Goal: Information Seeking & Learning: Learn about a topic

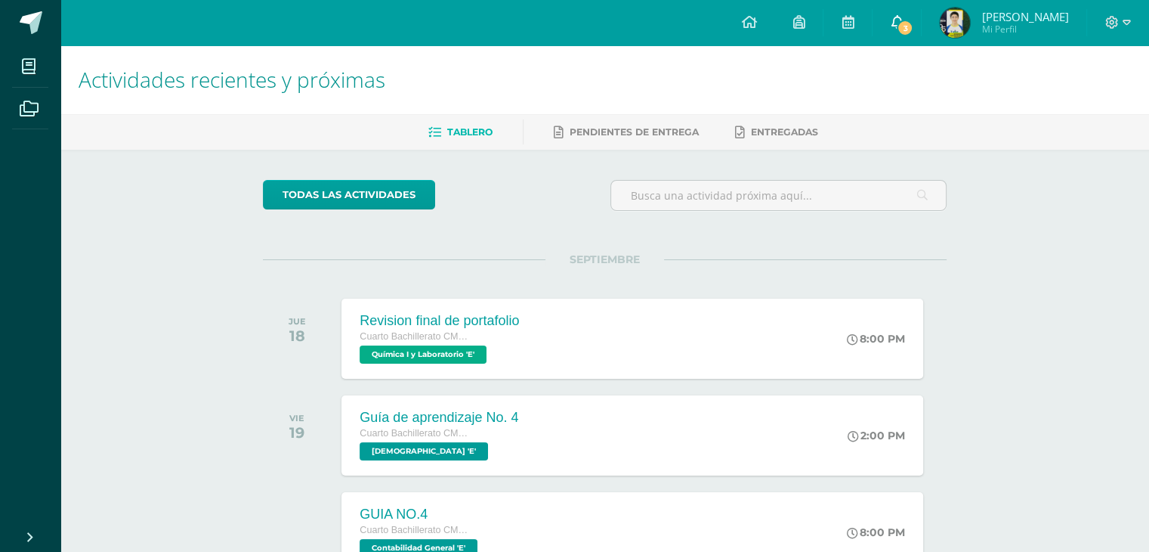
click at [910, 11] on link "3" at bounding box center [897, 22] width 48 height 45
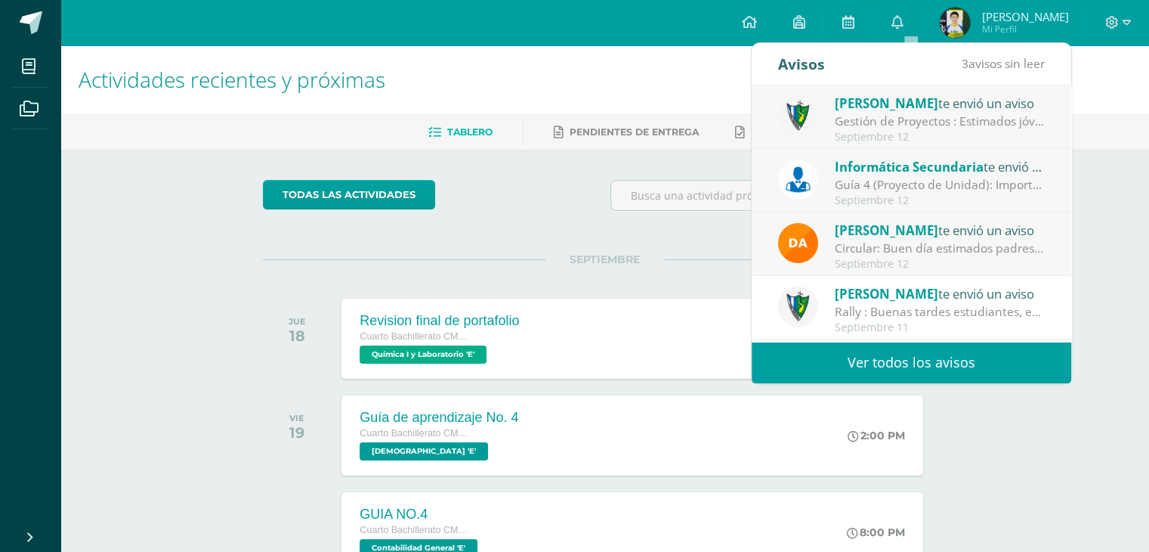
click at [889, 123] on div "Gestión de Proyectos : Estimados jóvenes, es un gusto saludarlos. Debido a que …" at bounding box center [940, 121] width 210 height 17
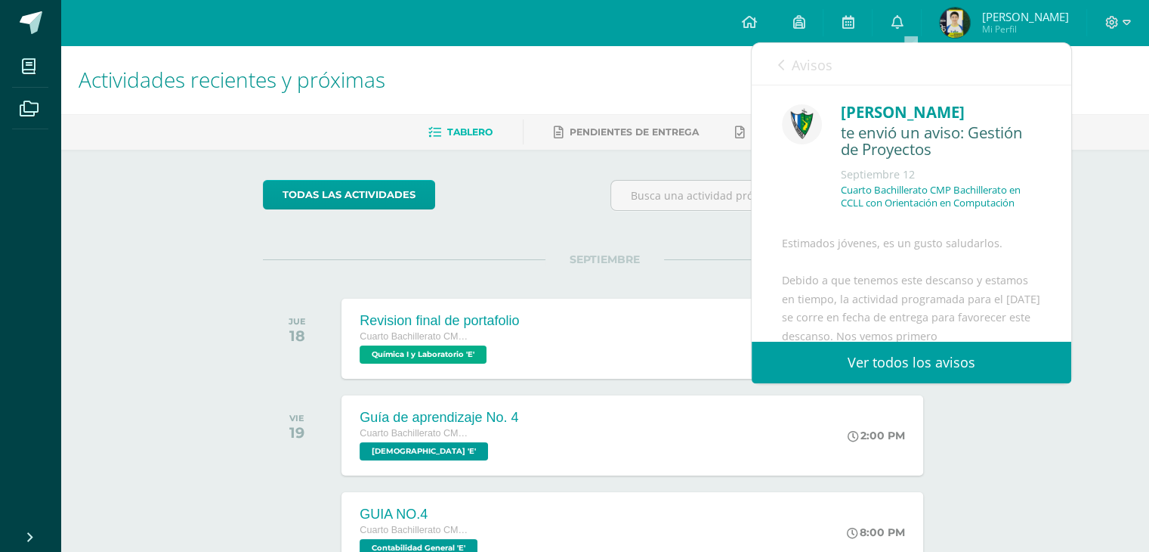
click at [818, 66] on span "Avisos" at bounding box center [812, 65] width 41 height 18
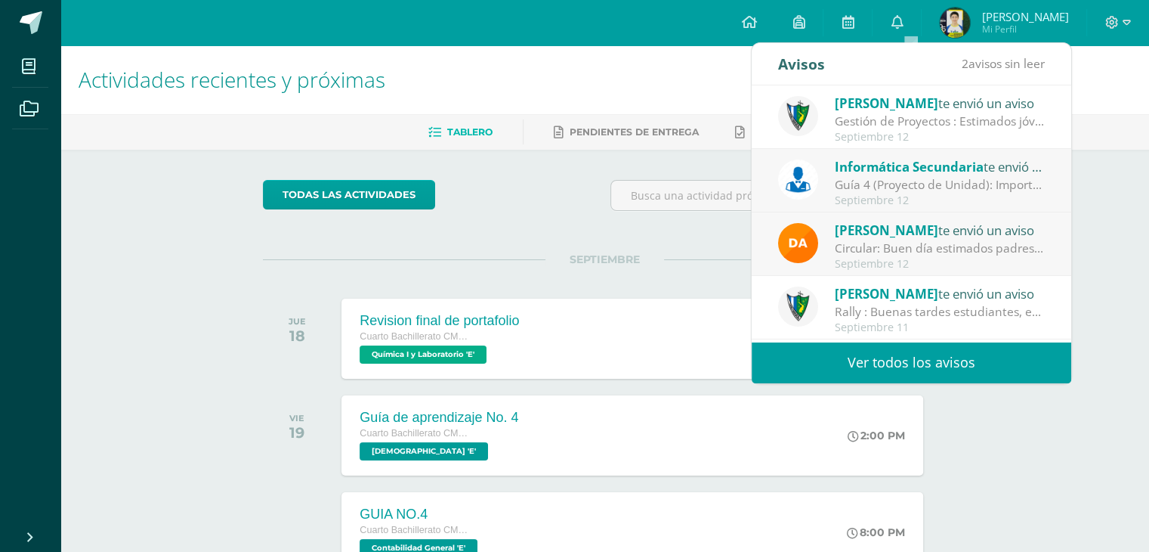
click at [861, 191] on div "Guía 4 (Proyecto de Unidad): Importante: La siguiente tarea se recibirá según l…" at bounding box center [940, 184] width 210 height 17
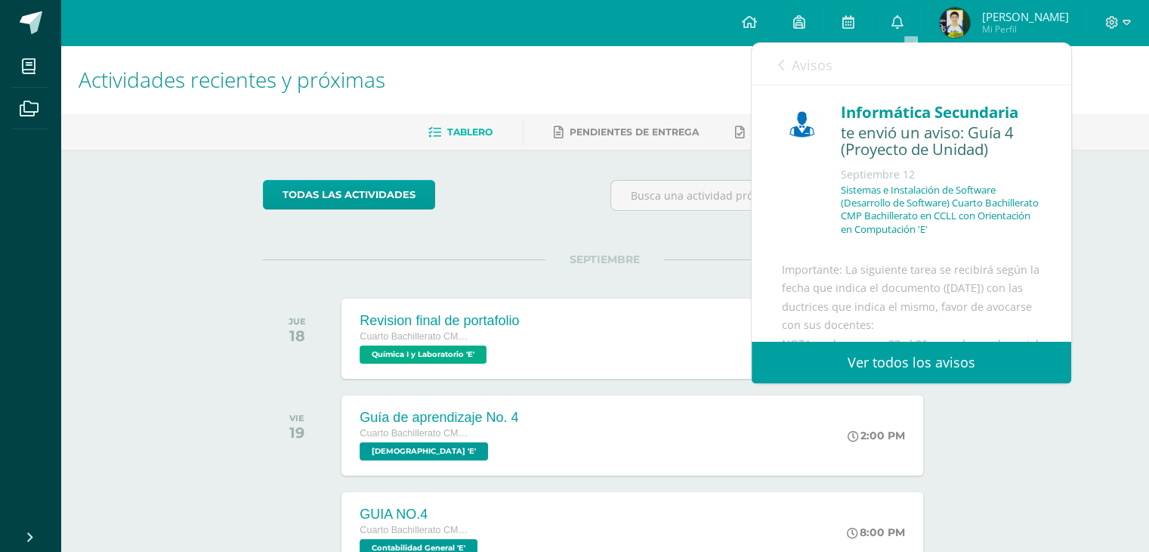
click at [807, 77] on link "Avisos" at bounding box center [805, 64] width 54 height 43
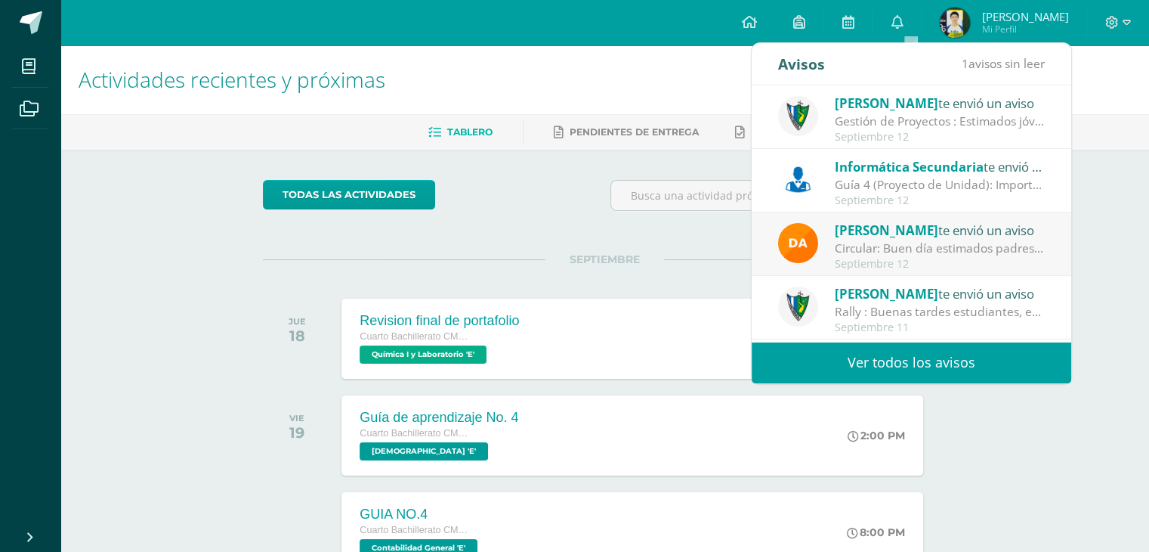
click at [864, 235] on span "[PERSON_NAME]" at bounding box center [887, 229] width 104 height 17
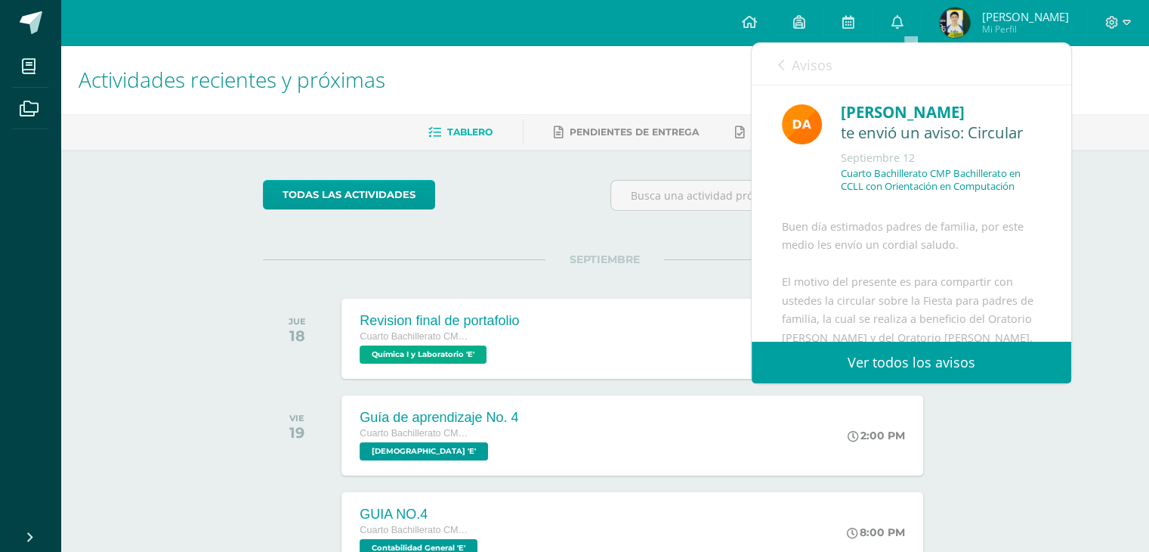
click at [799, 64] on span "Avisos" at bounding box center [812, 65] width 41 height 18
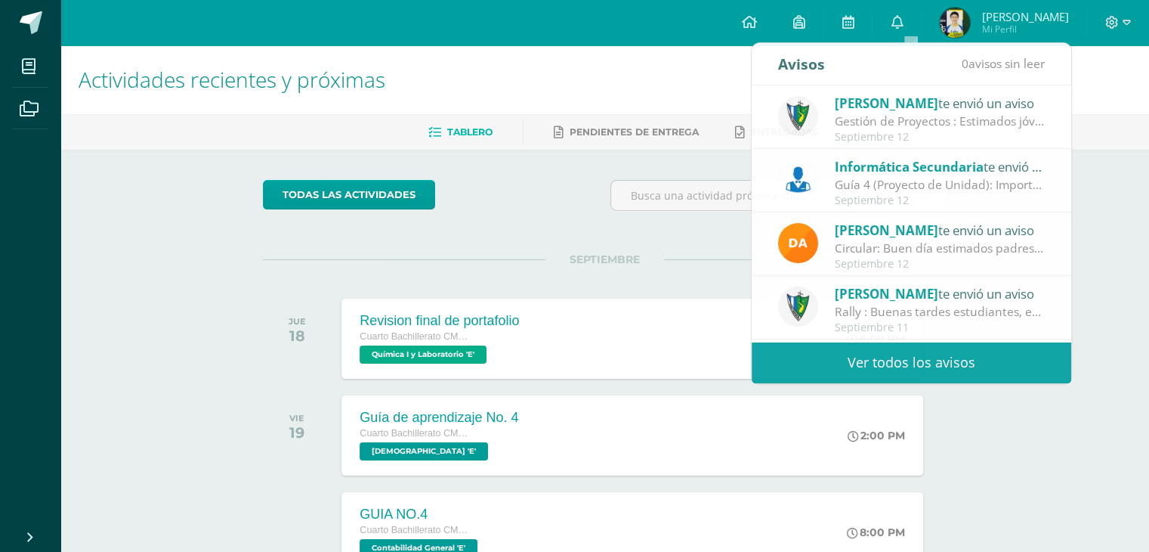
click at [676, 64] on h1 "Actividades recientes y próximas" at bounding box center [605, 79] width 1053 height 69
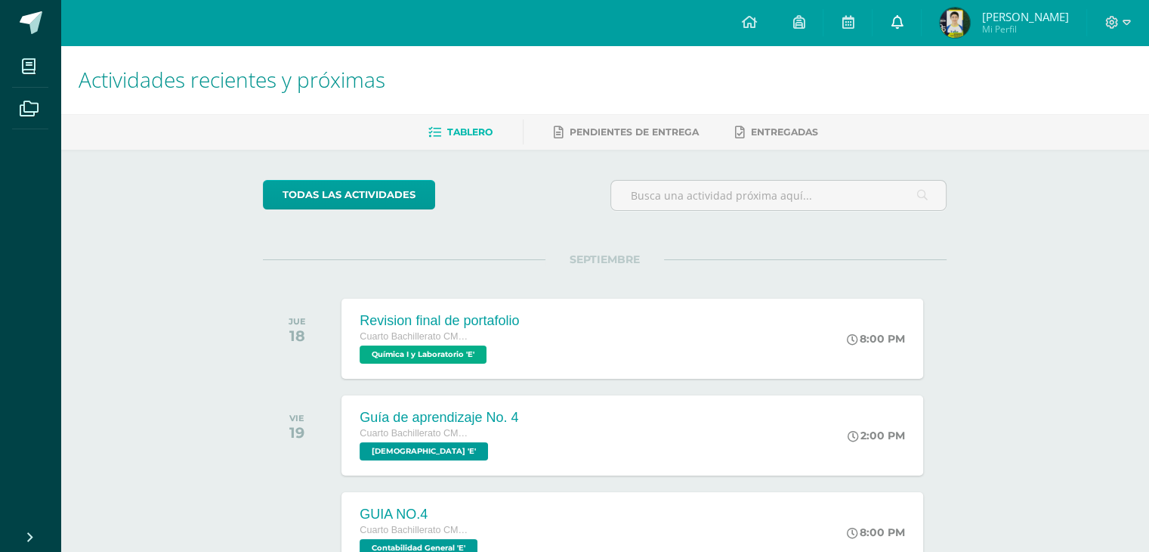
click at [903, 20] on icon at bounding box center [897, 22] width 12 height 14
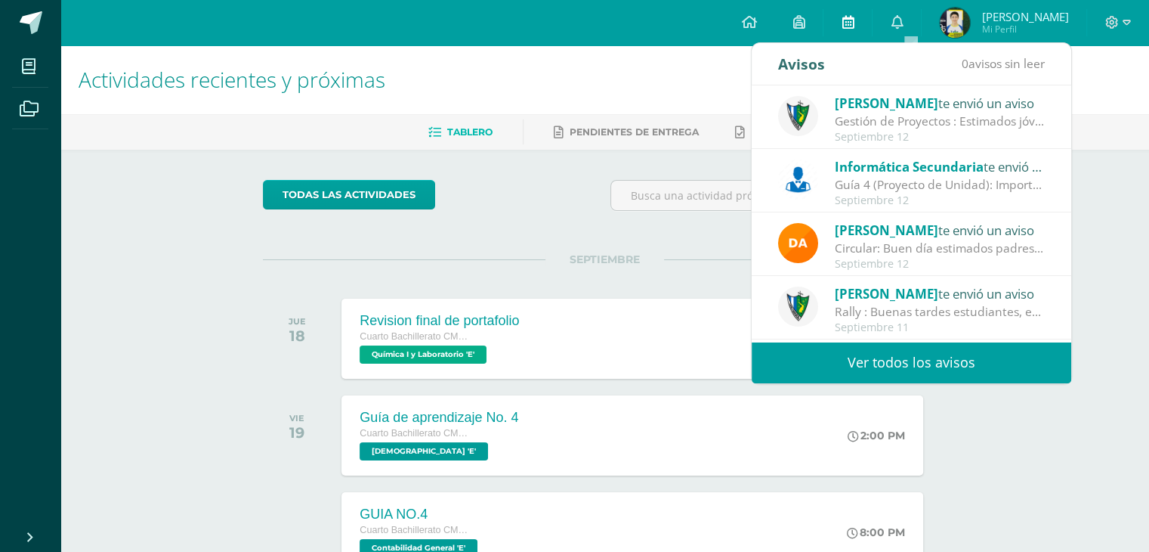
click at [855, 29] on link at bounding box center [848, 22] width 48 height 45
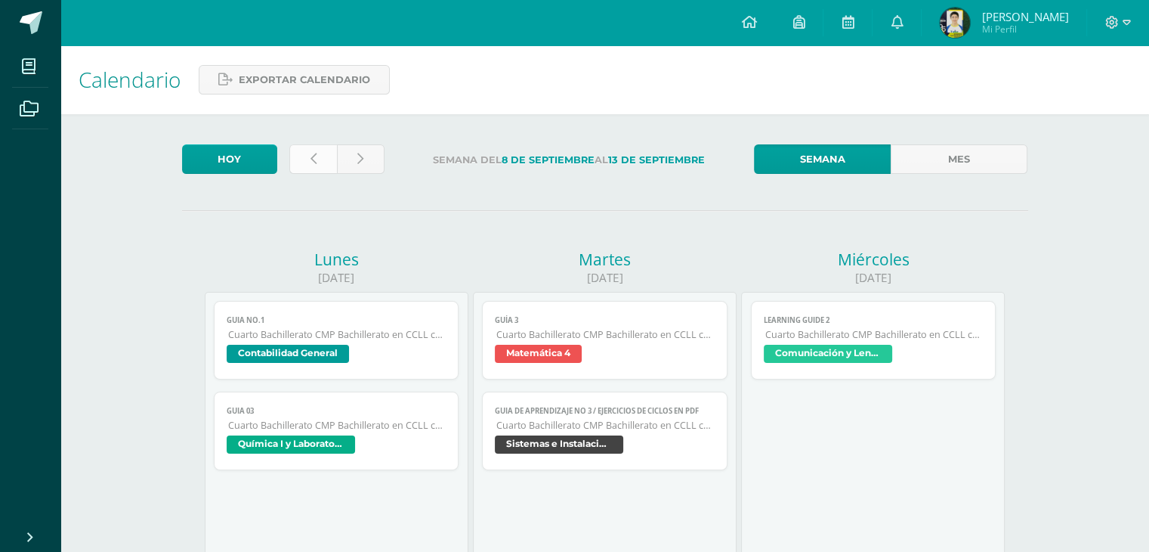
click at [320, 156] on link at bounding box center [313, 158] width 48 height 29
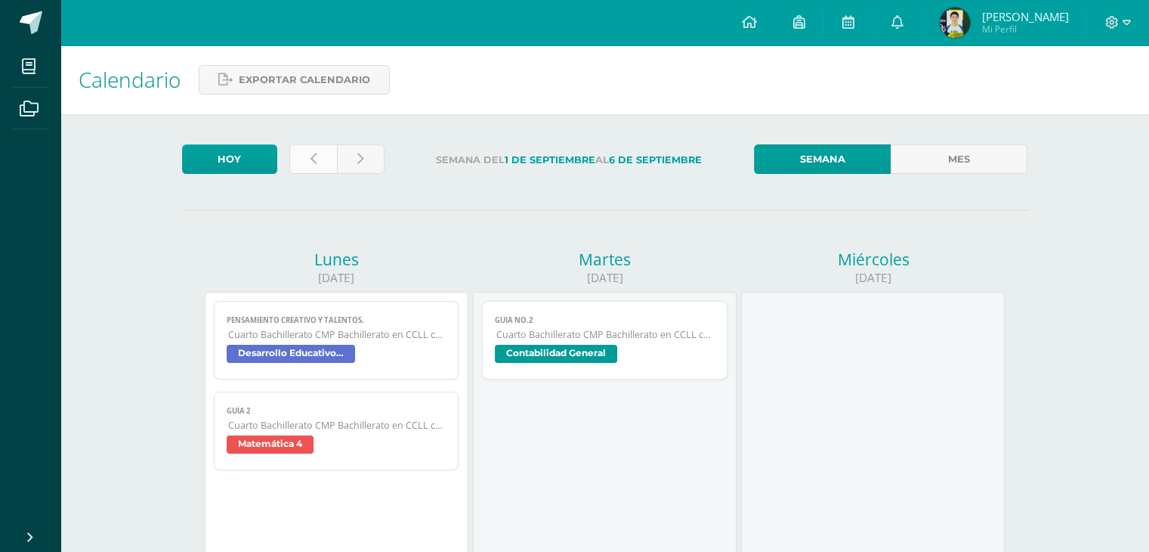
click at [317, 151] on link at bounding box center [313, 158] width 48 height 29
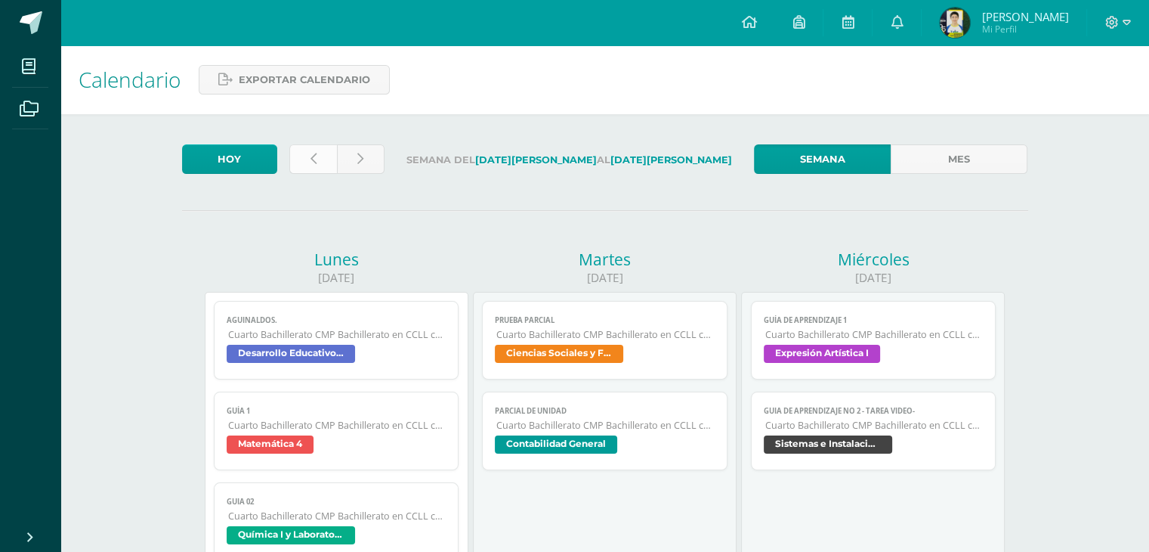
click at [321, 159] on link at bounding box center [313, 158] width 48 height 29
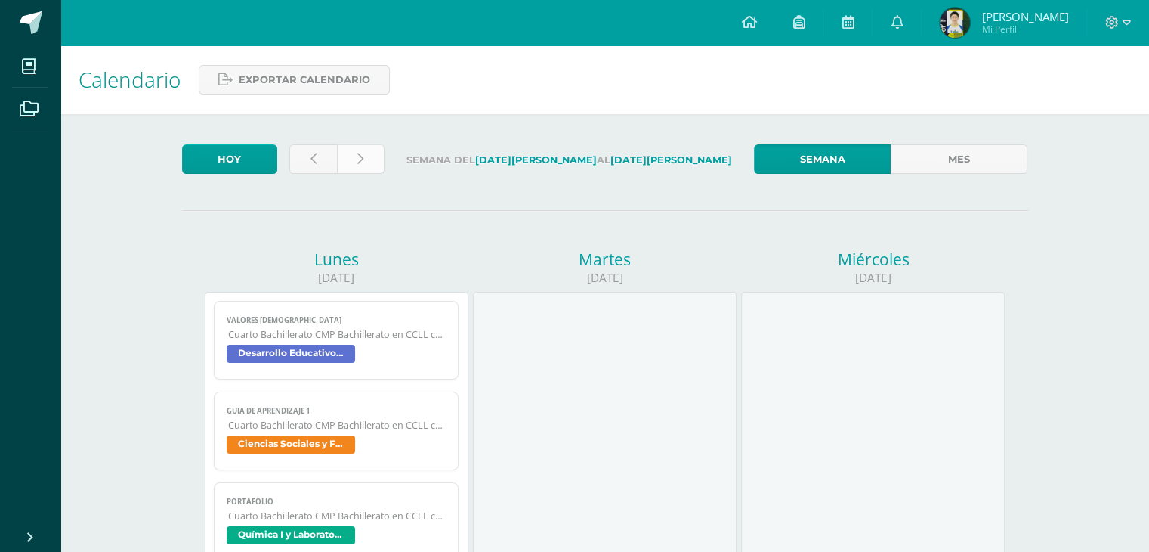
click at [369, 155] on link at bounding box center [361, 158] width 48 height 29
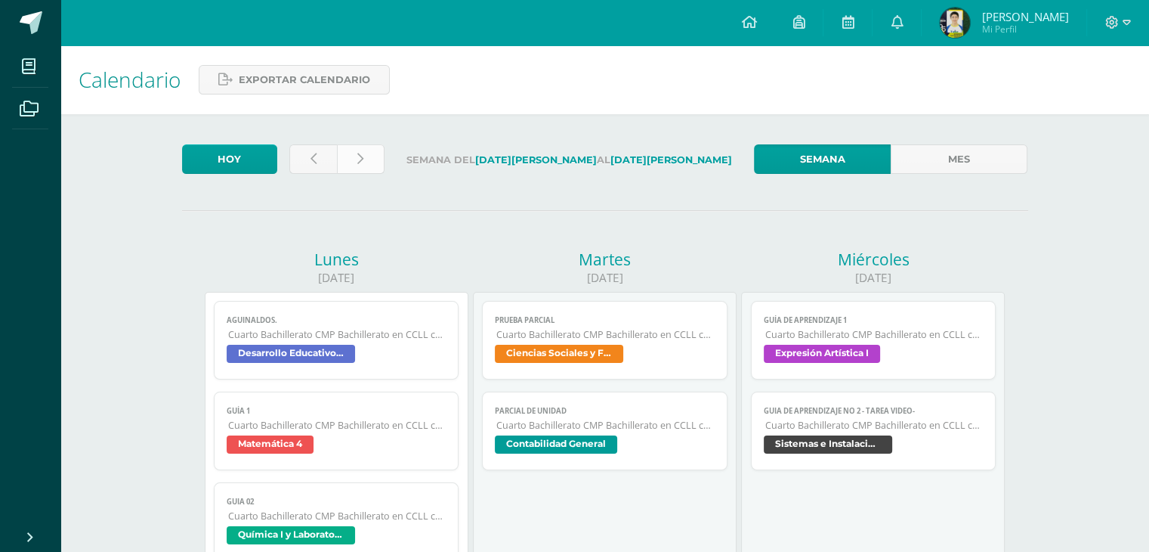
click at [374, 158] on link at bounding box center [361, 158] width 48 height 29
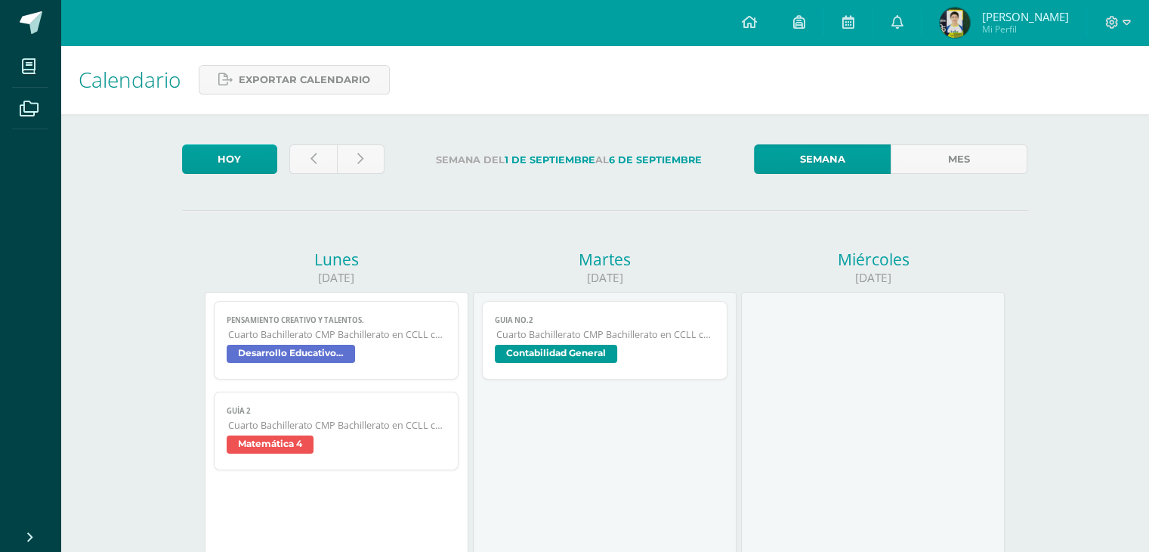
scroll to position [76, 0]
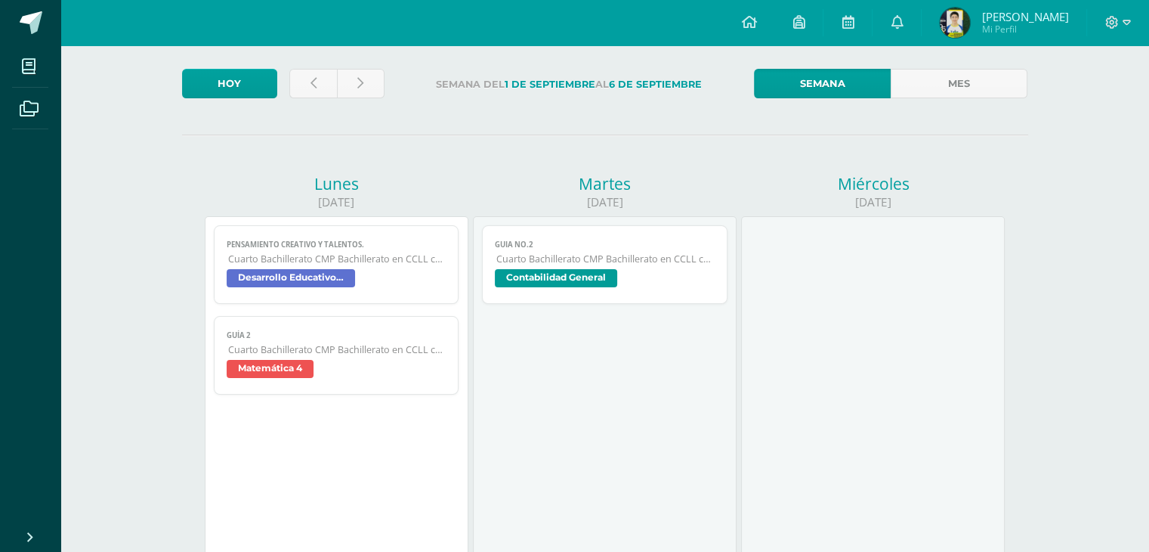
click at [509, 262] on span "Cuarto Bachillerato CMP Bachillerato en CCLL con Orientación en Computación" at bounding box center [605, 258] width 218 height 13
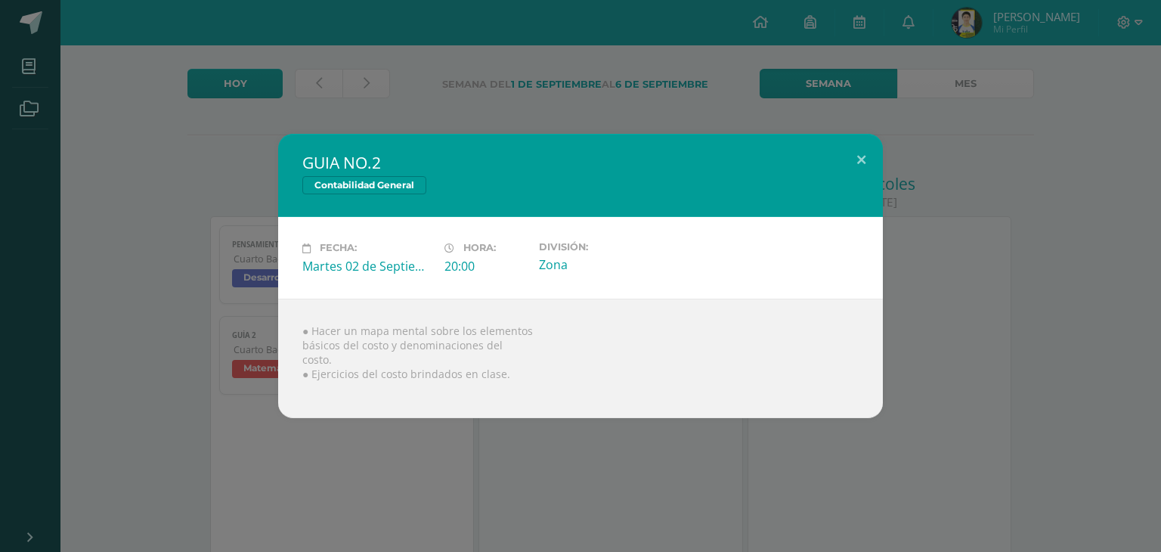
drag, startPoint x: 265, startPoint y: 240, endPoint x: 274, endPoint y: 182, distance: 58.0
click at [265, 240] on div "GUIA NO.2 Contabilidad General Fecha: [DATE] Hora: 20:00 División: Zona ● Hacer…" at bounding box center [580, 275] width 1148 height 283
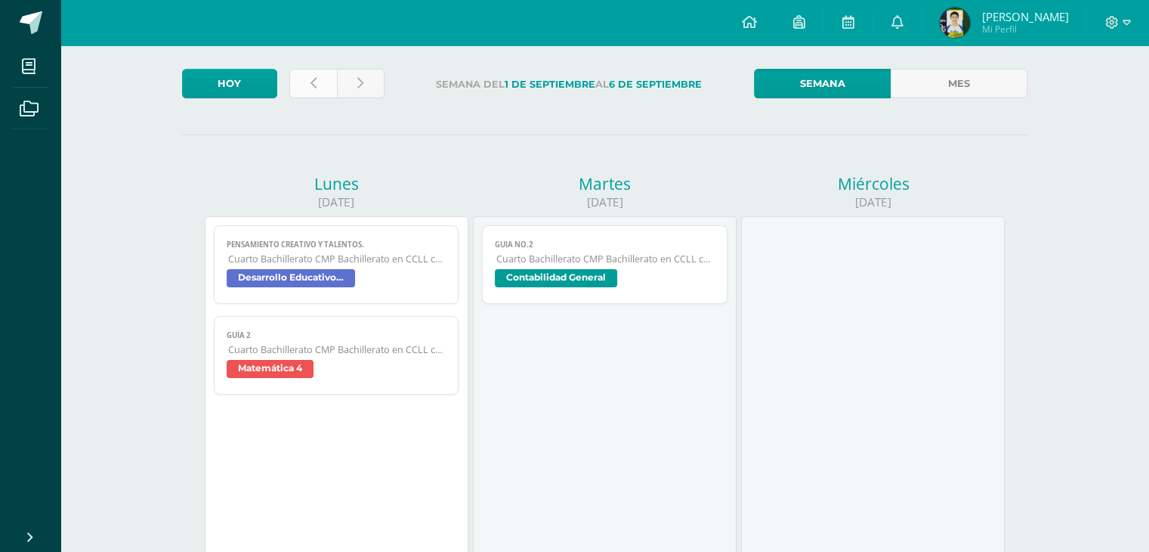
click at [308, 78] on link at bounding box center [313, 83] width 48 height 29
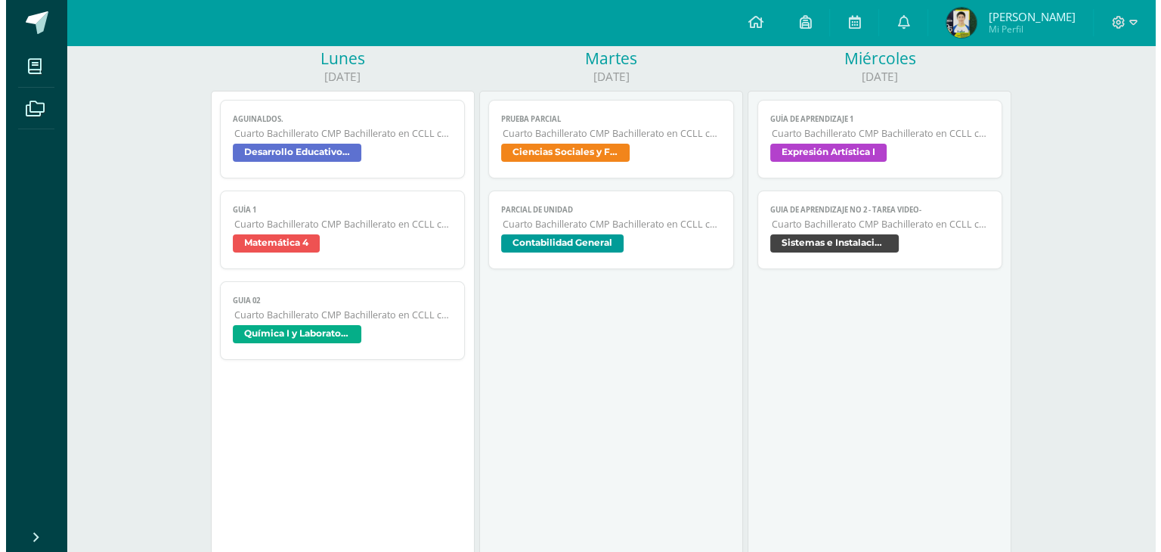
scroll to position [227, 0]
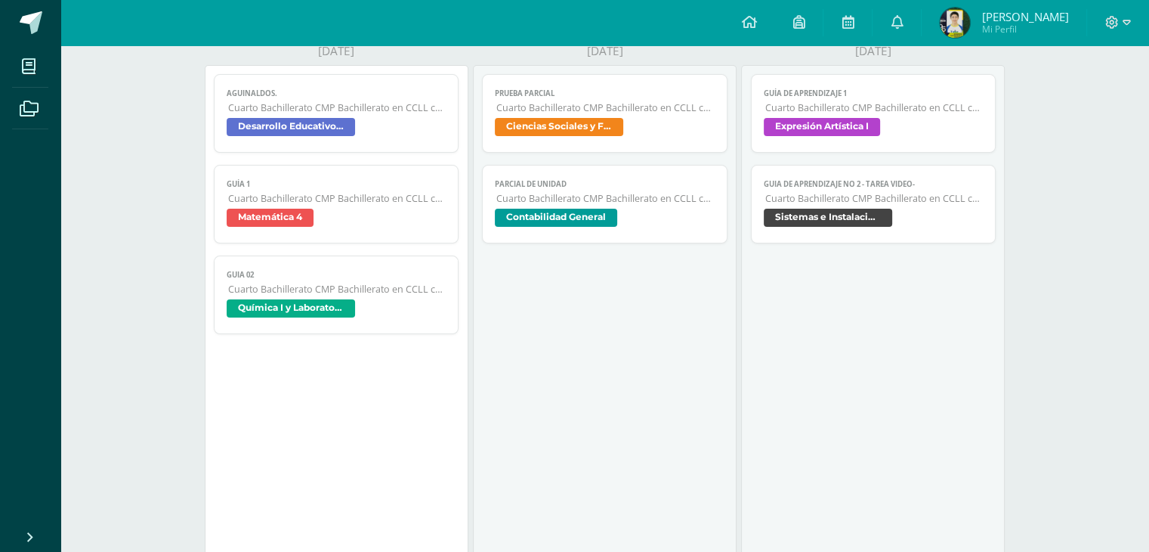
click at [573, 189] on span "PARCIAL DE UNIDAD" at bounding box center [605, 184] width 220 height 10
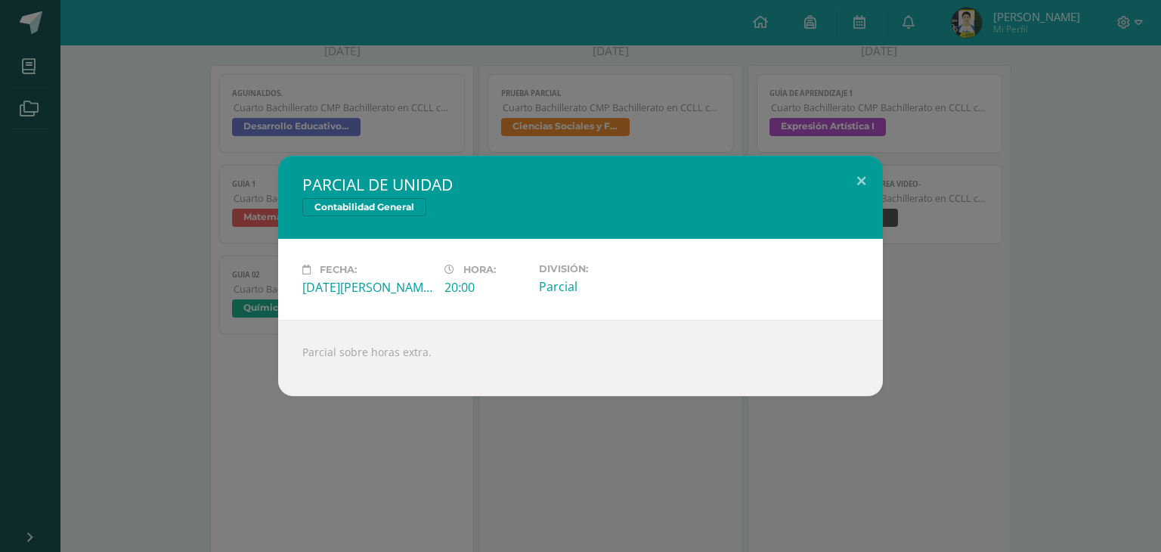
click at [259, 194] on div "PARCIAL DE UNIDAD Contabilidad General Fecha: Martes 26 de Agosto Hora: 20:00 D…" at bounding box center [580, 276] width 1148 height 240
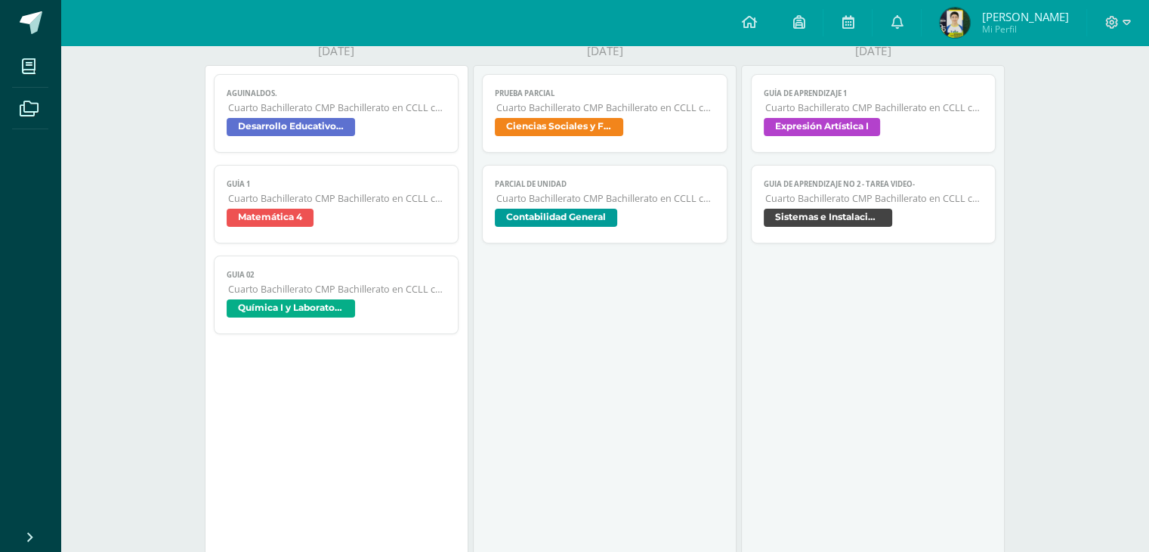
click at [629, 200] on span "Cuarto Bachillerato CMP Bachillerato en CCLL con Orientación en Computación" at bounding box center [605, 198] width 218 height 13
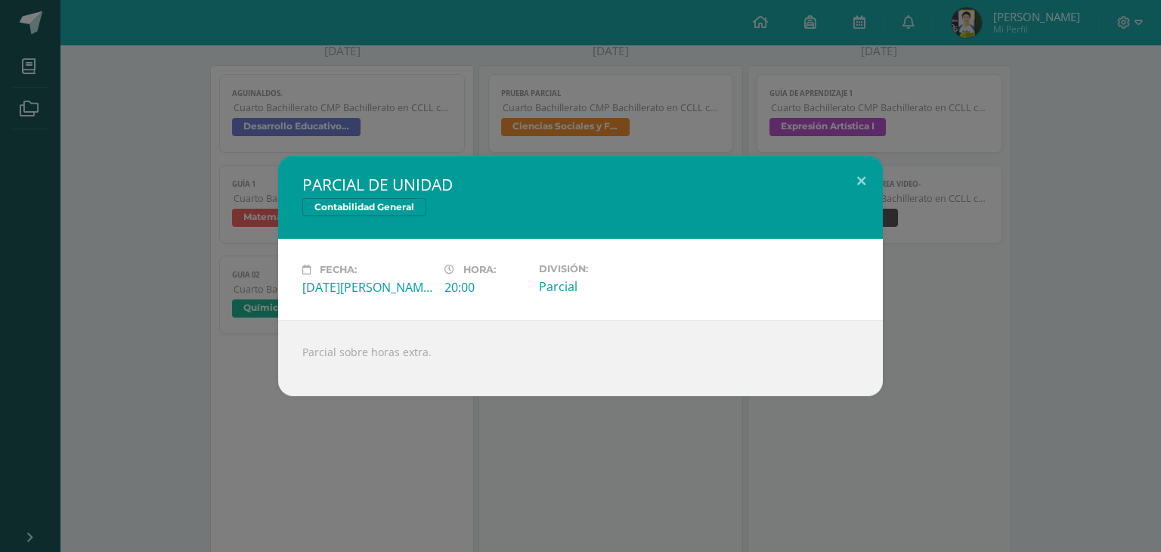
click at [221, 190] on div "PARCIAL DE UNIDAD Contabilidad General Fecha: Martes 26 de Agosto Hora: 20:00 D…" at bounding box center [580, 276] width 1148 height 240
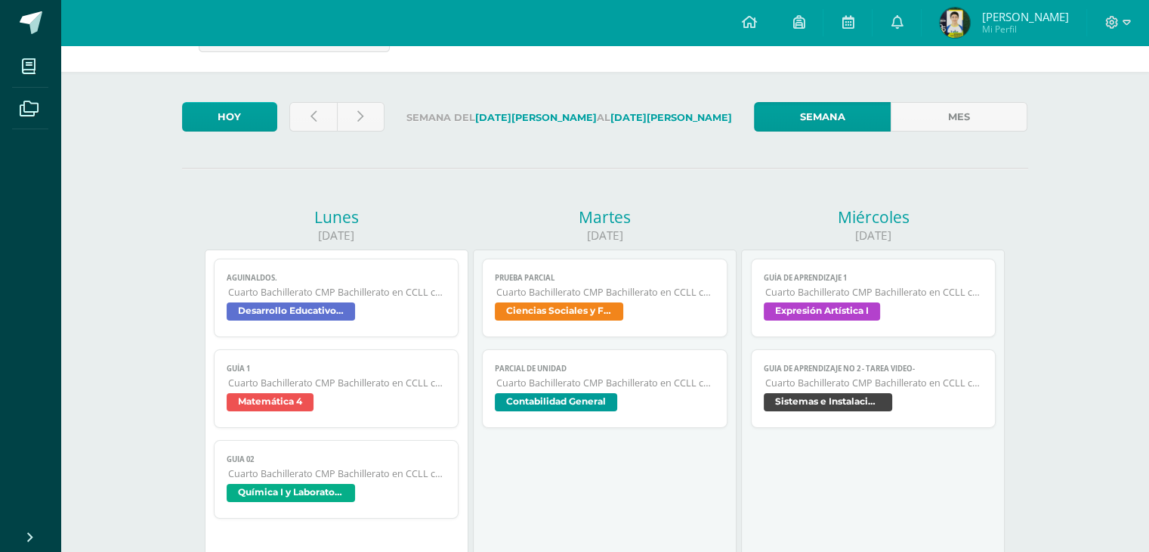
scroll to position [0, 0]
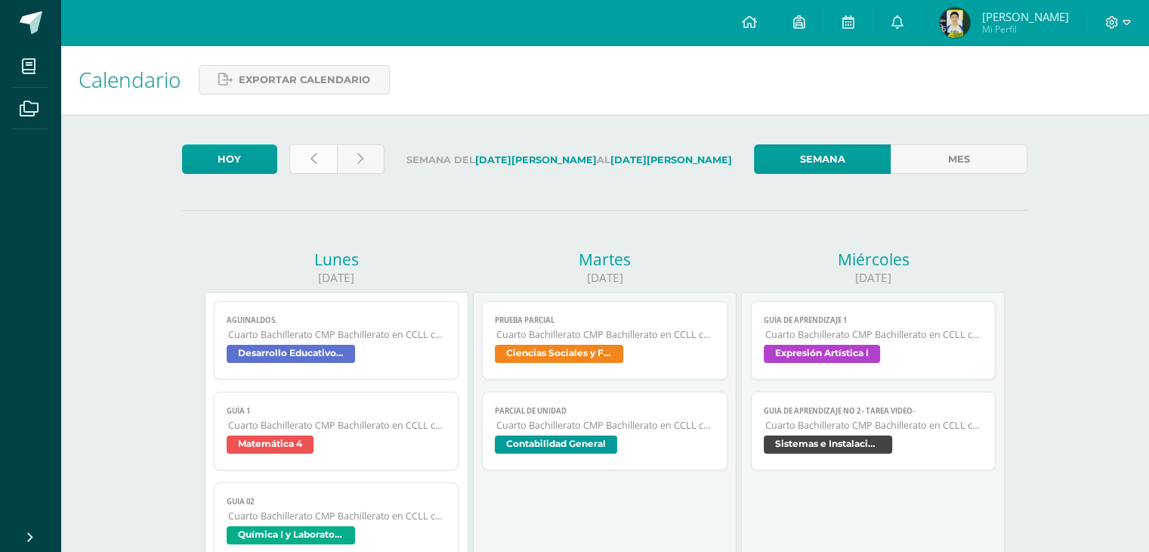
click at [323, 158] on link at bounding box center [313, 158] width 48 height 29
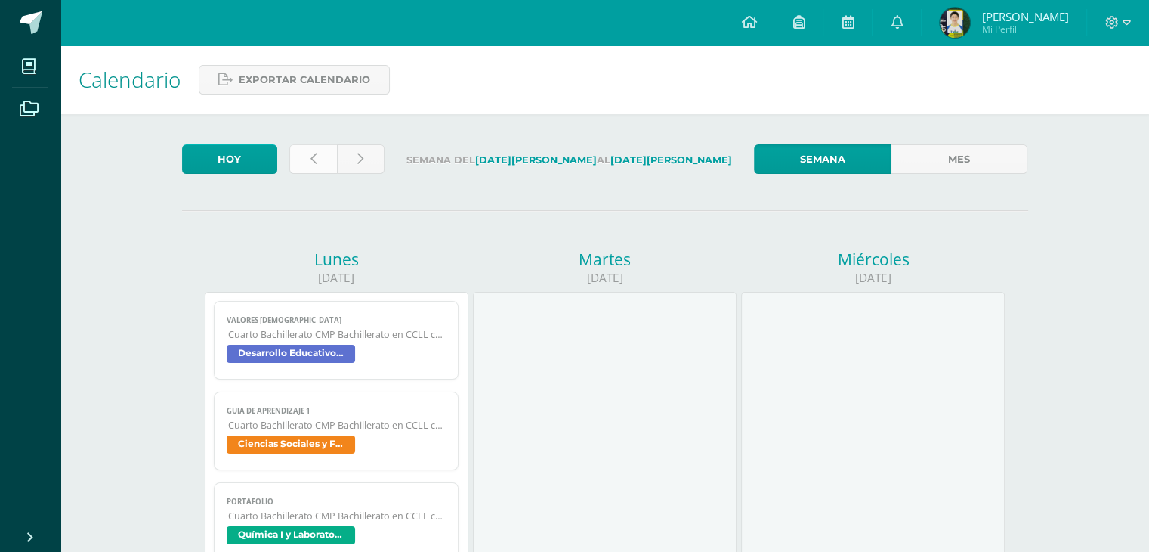
click at [313, 157] on icon at bounding box center [314, 159] width 6 height 13
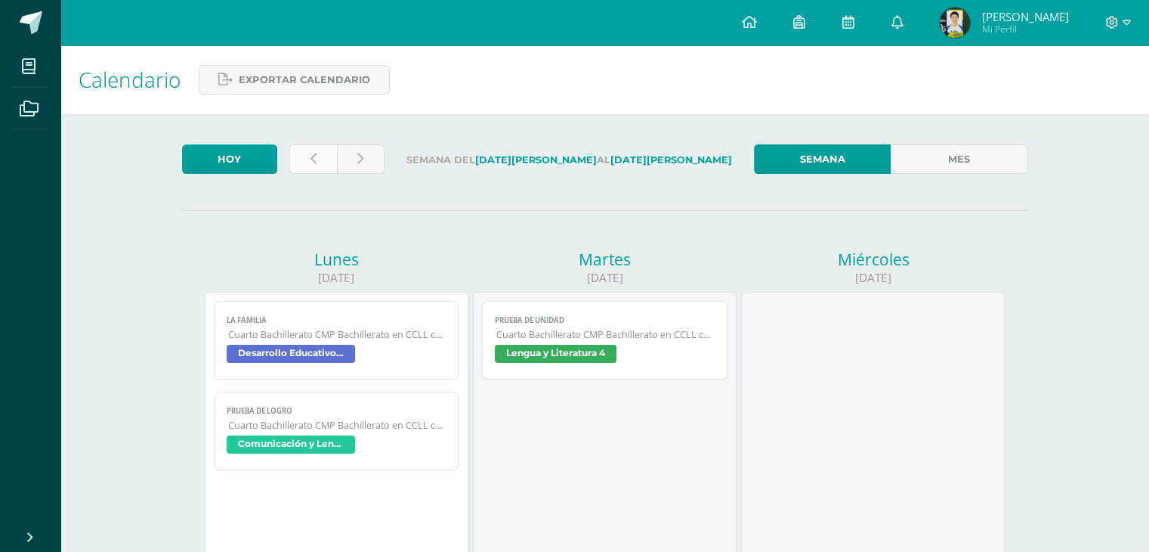
click at [301, 160] on link at bounding box center [313, 158] width 48 height 29
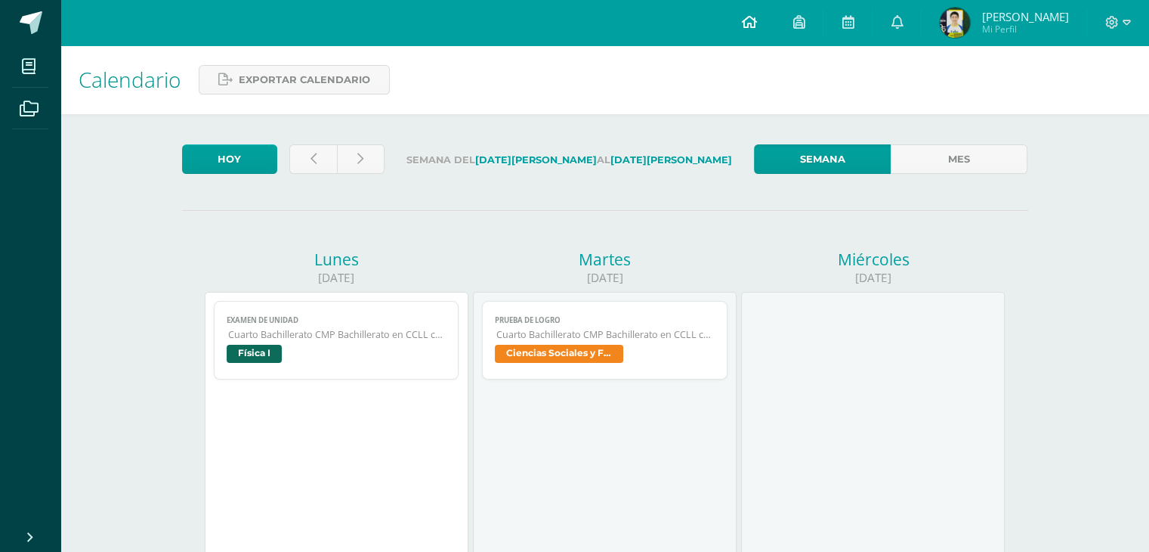
click at [756, 25] on icon at bounding box center [748, 22] width 15 height 14
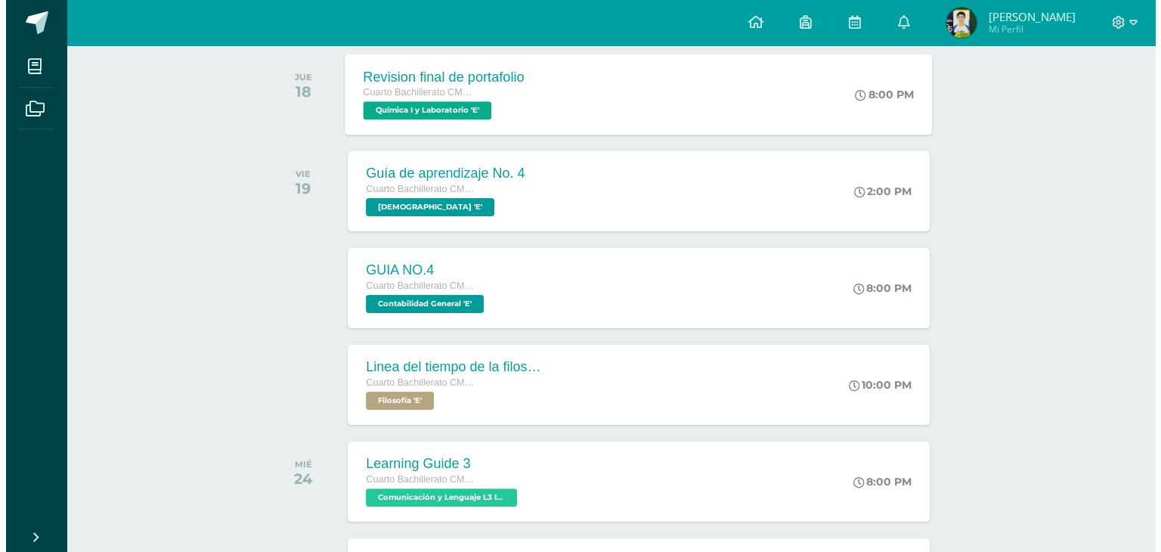
scroll to position [302, 0]
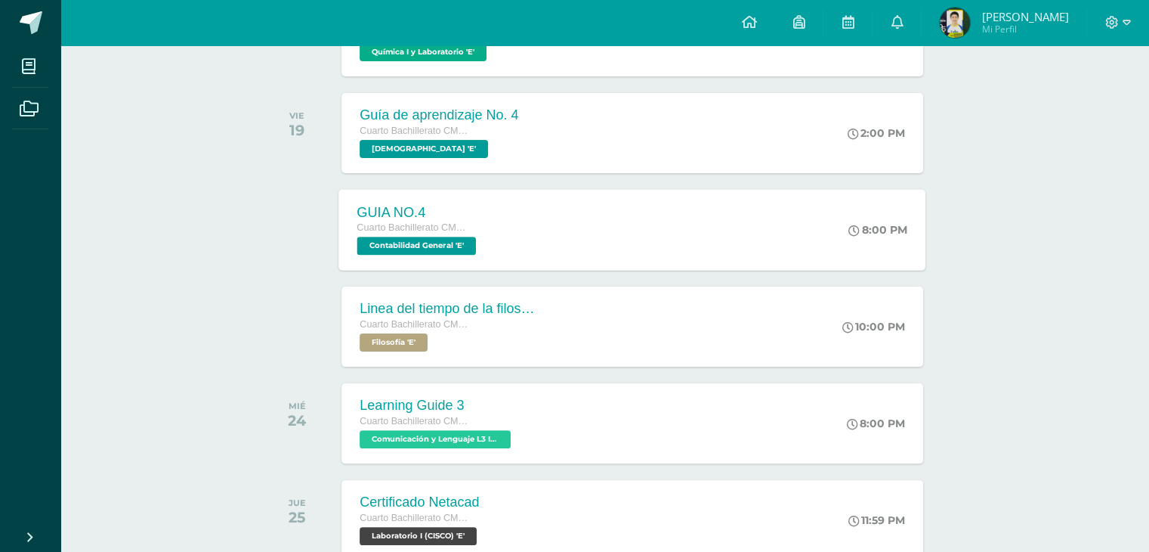
click at [468, 249] on span "Contabilidad General 'E'" at bounding box center [416, 245] width 119 height 18
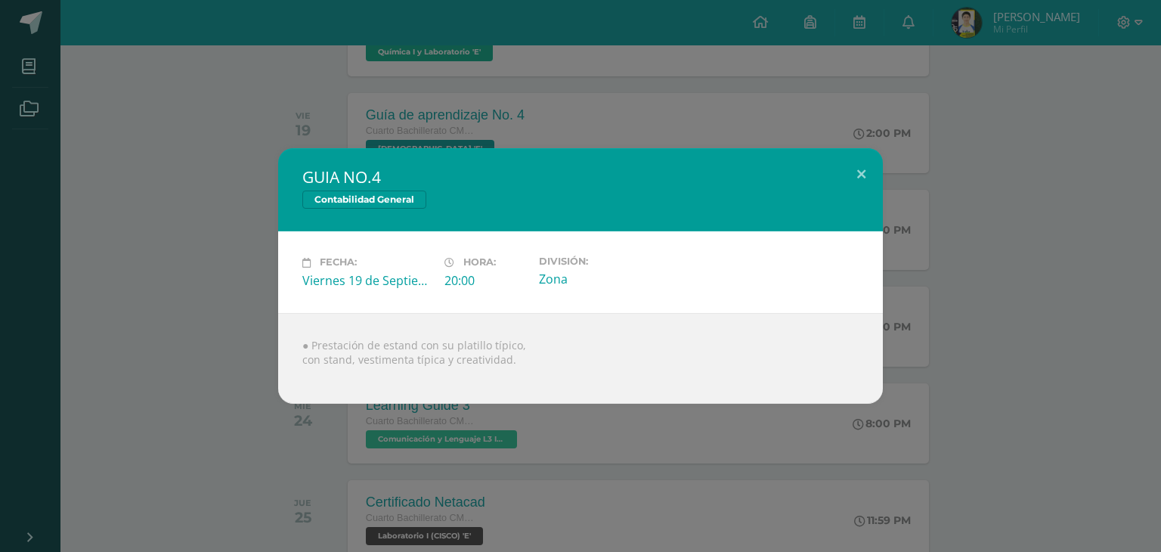
click at [190, 253] on div "GUIA NO.4 Contabilidad General Fecha: Viernes 19 de Septiembre Hora: 20:00 Divi…" at bounding box center [580, 275] width 1148 height 255
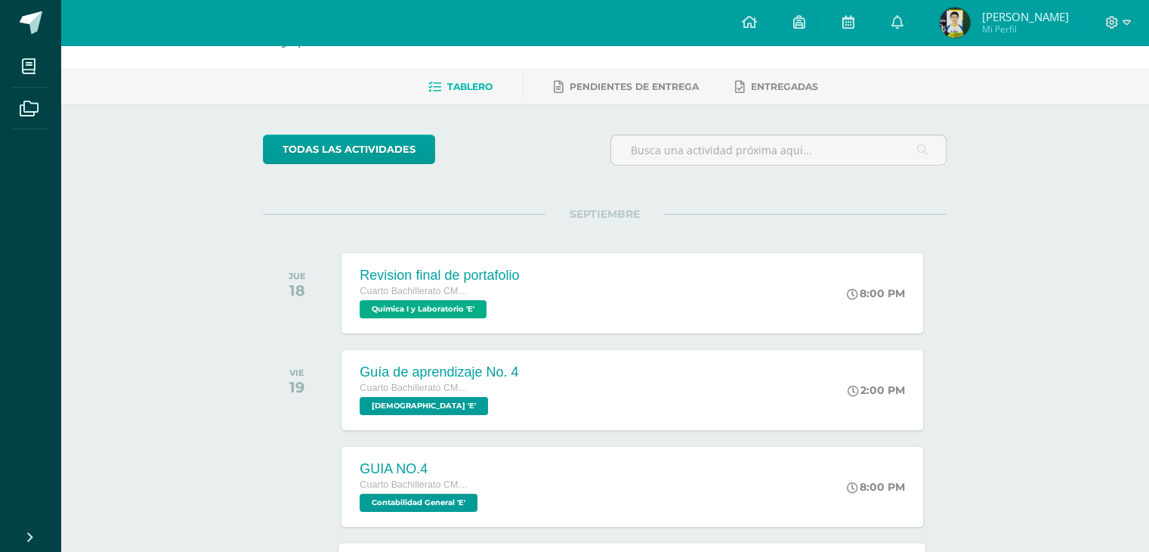
scroll to position [0, 0]
